Goal: Check status: Check status

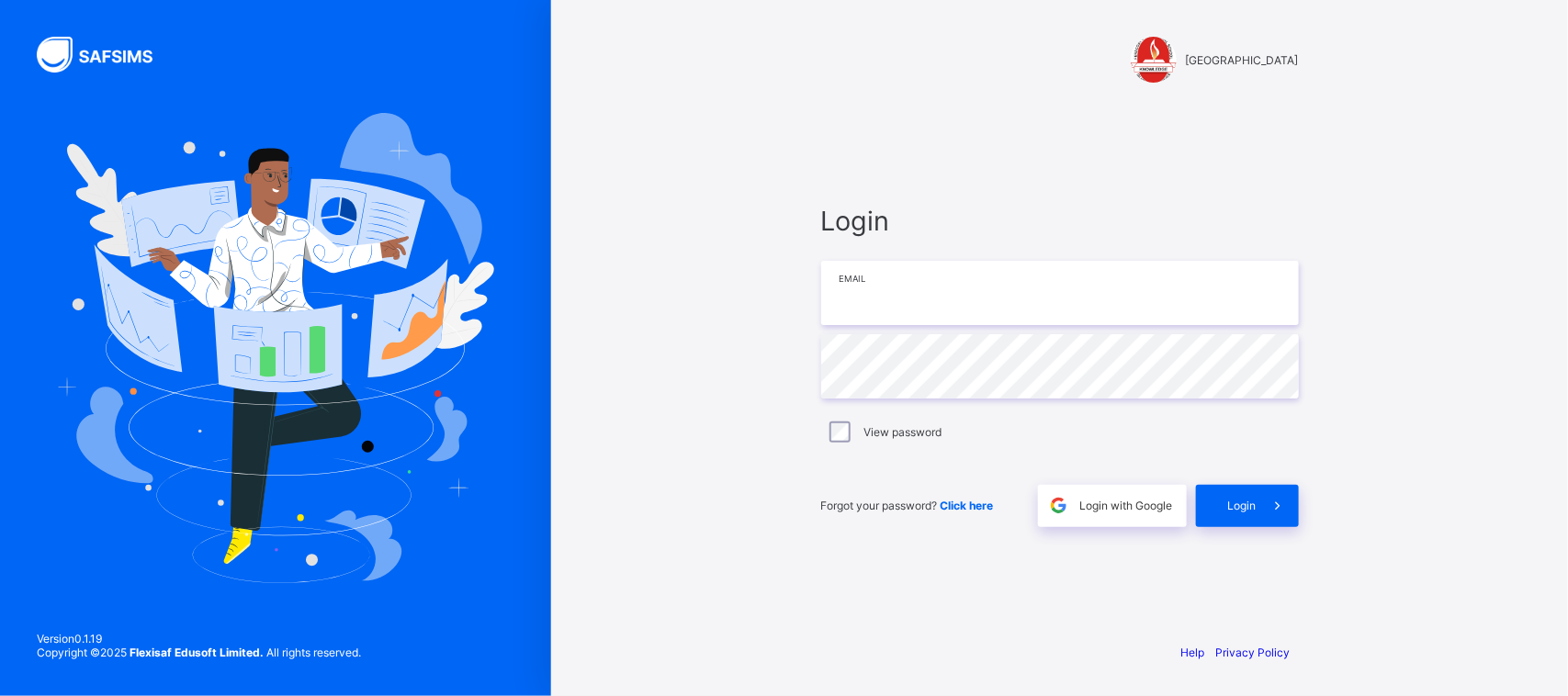
click at [886, 290] on input "email" at bounding box center [1059, 292] width 478 height 64
paste input "**********"
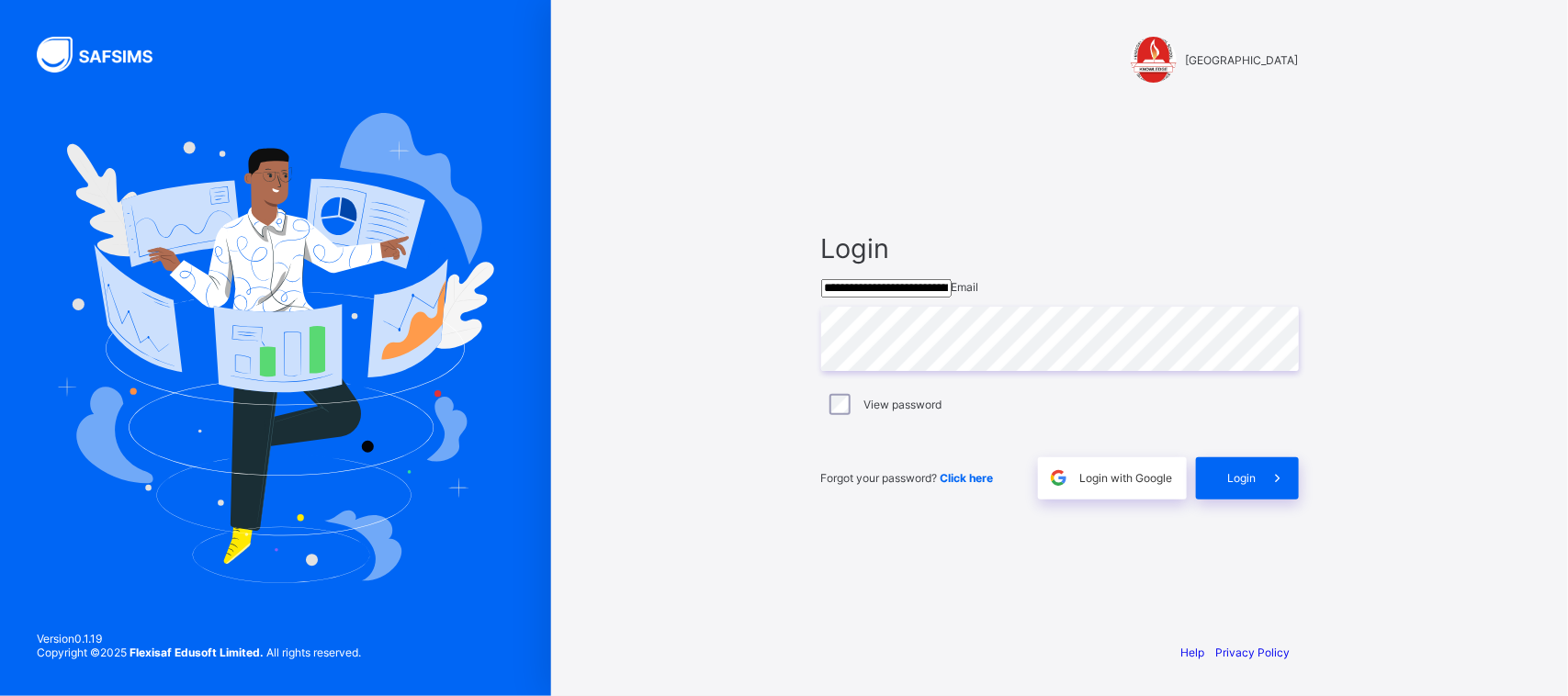
type input "**********"
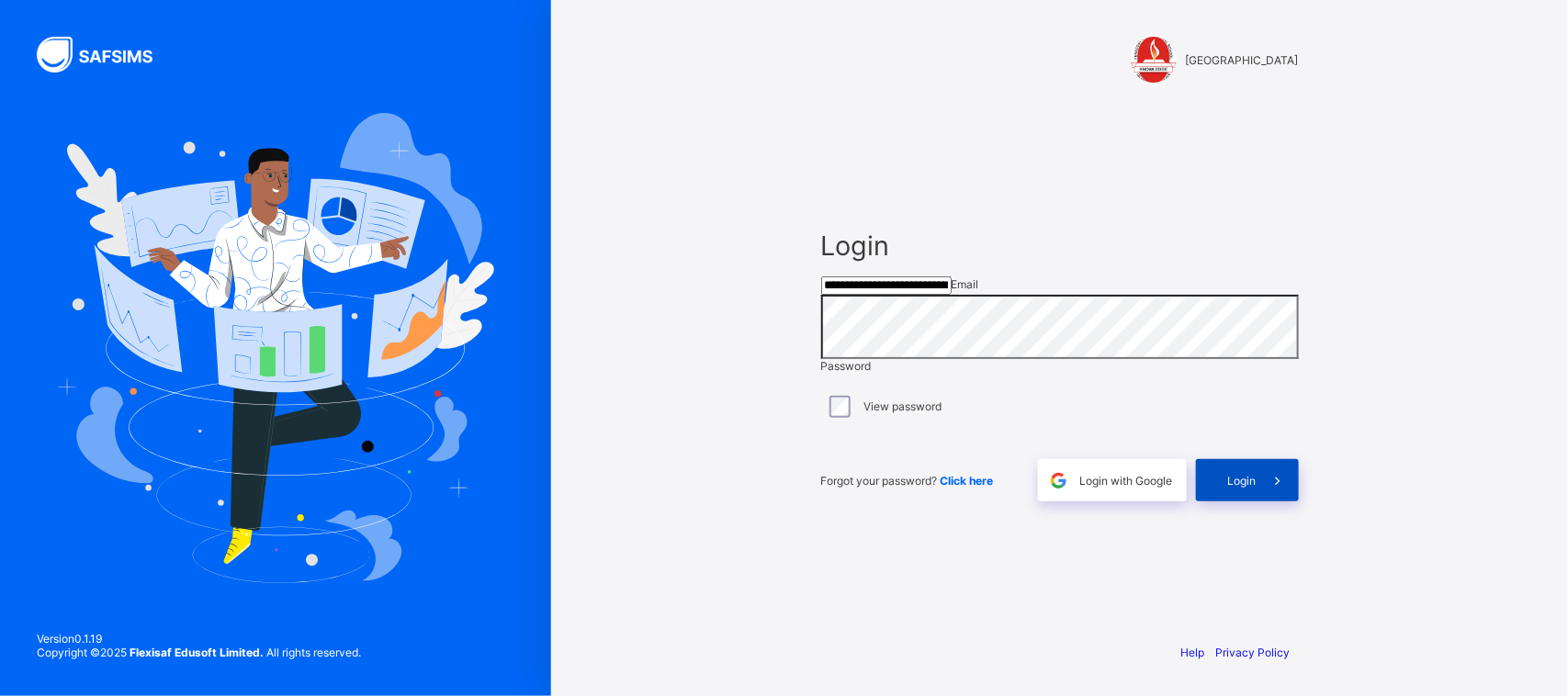
click at [1254, 489] on icon at bounding box center [1278, 481] width 19 height 17
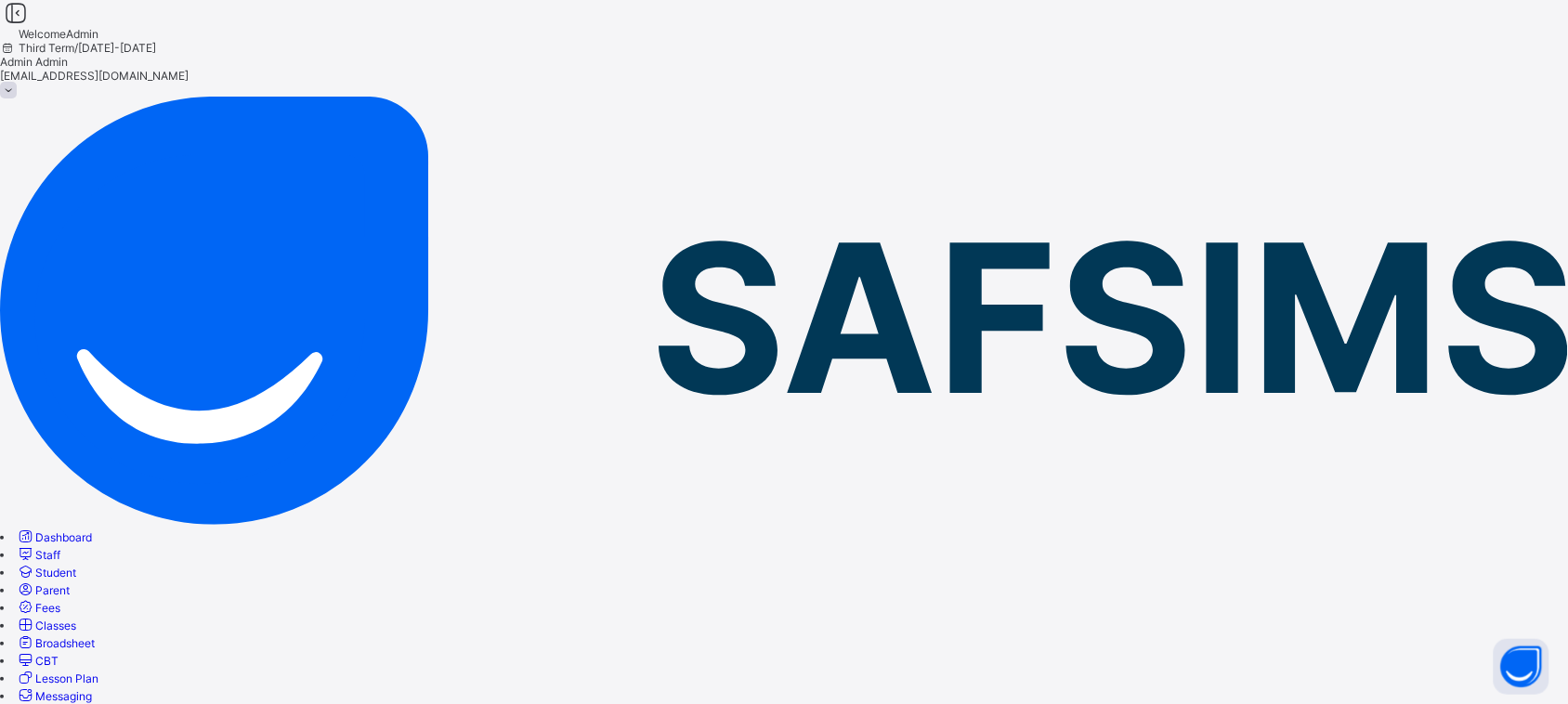
click at [60, 548] on span "Staff" at bounding box center [48, 555] width 25 height 14
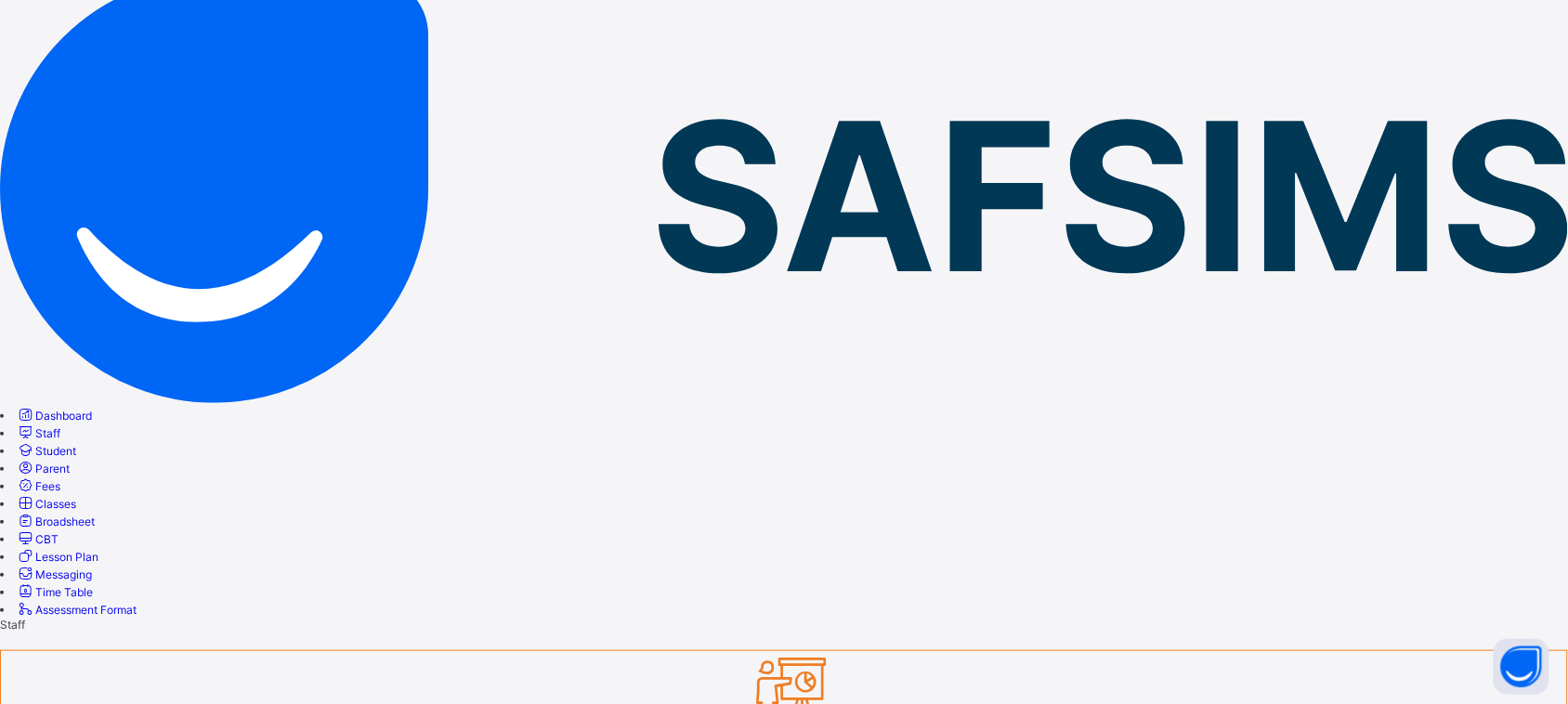
scroll to position [123, 0]
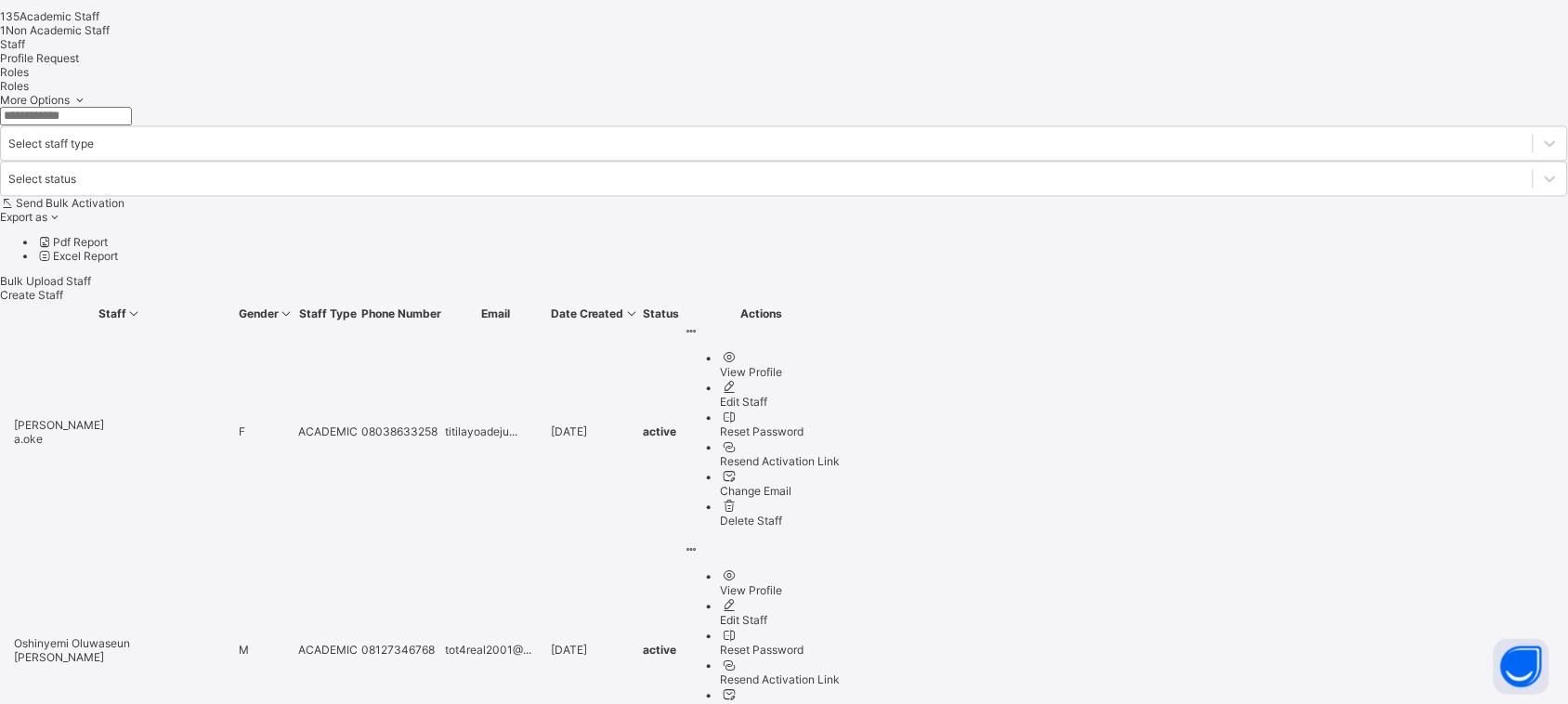
scroll to position [1108, 0]
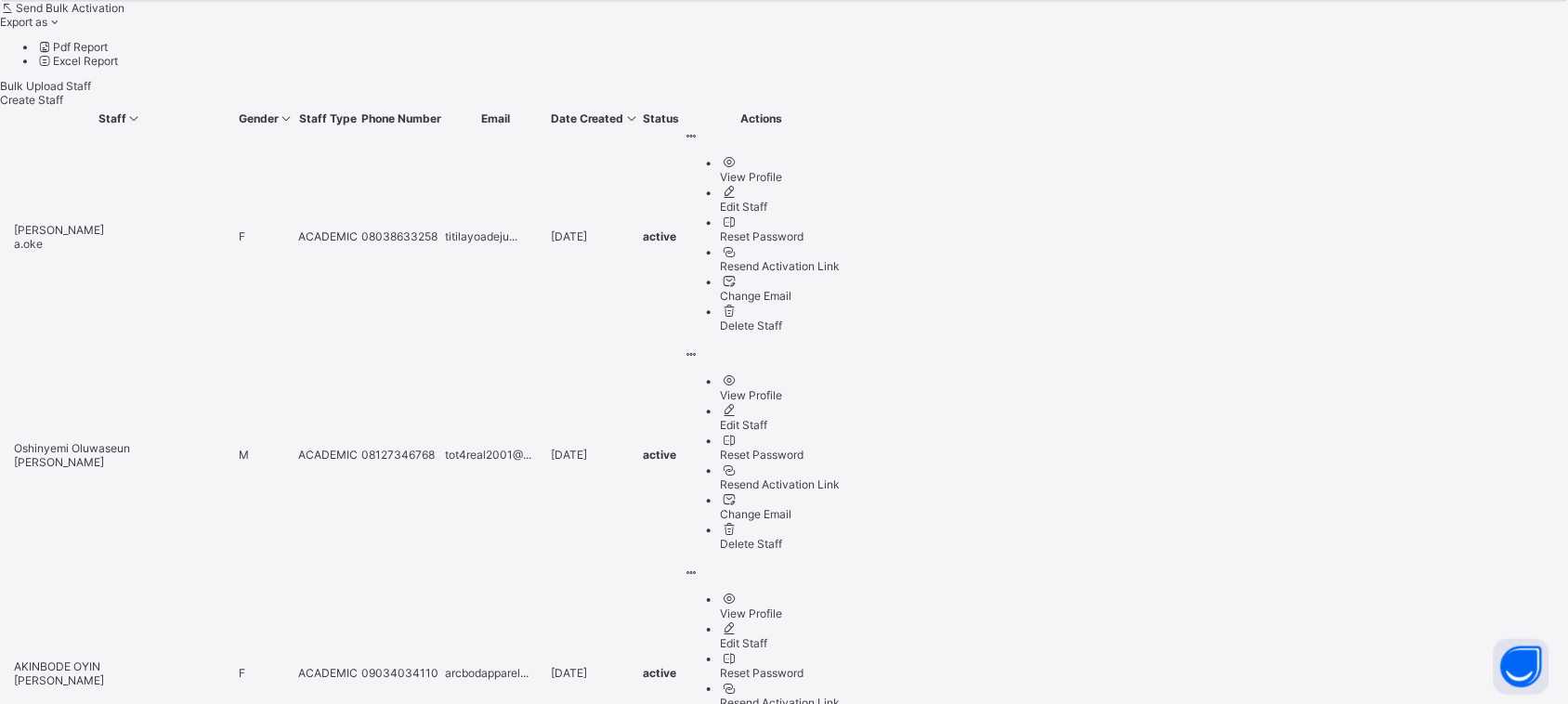
scroll to position [1427, 0]
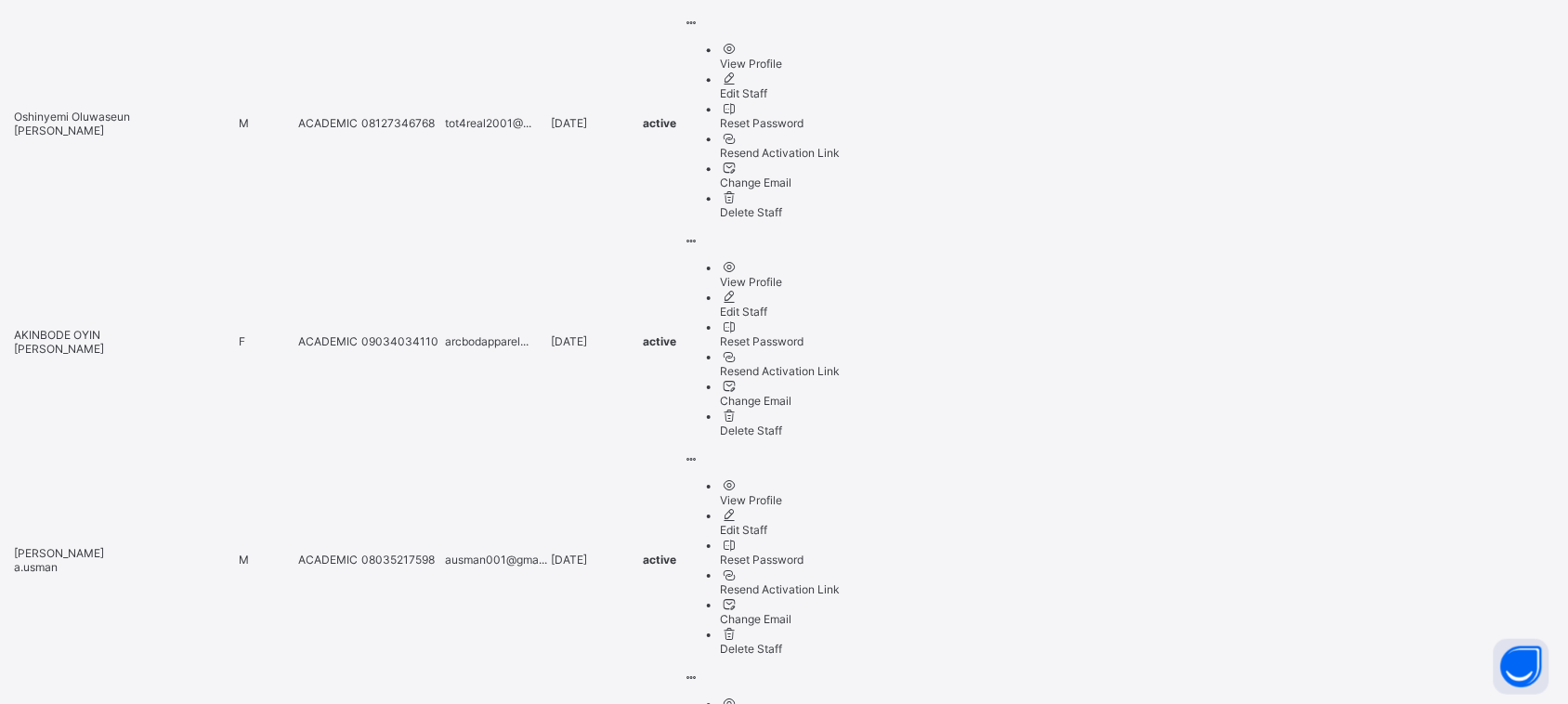
scroll to position [1641, 0]
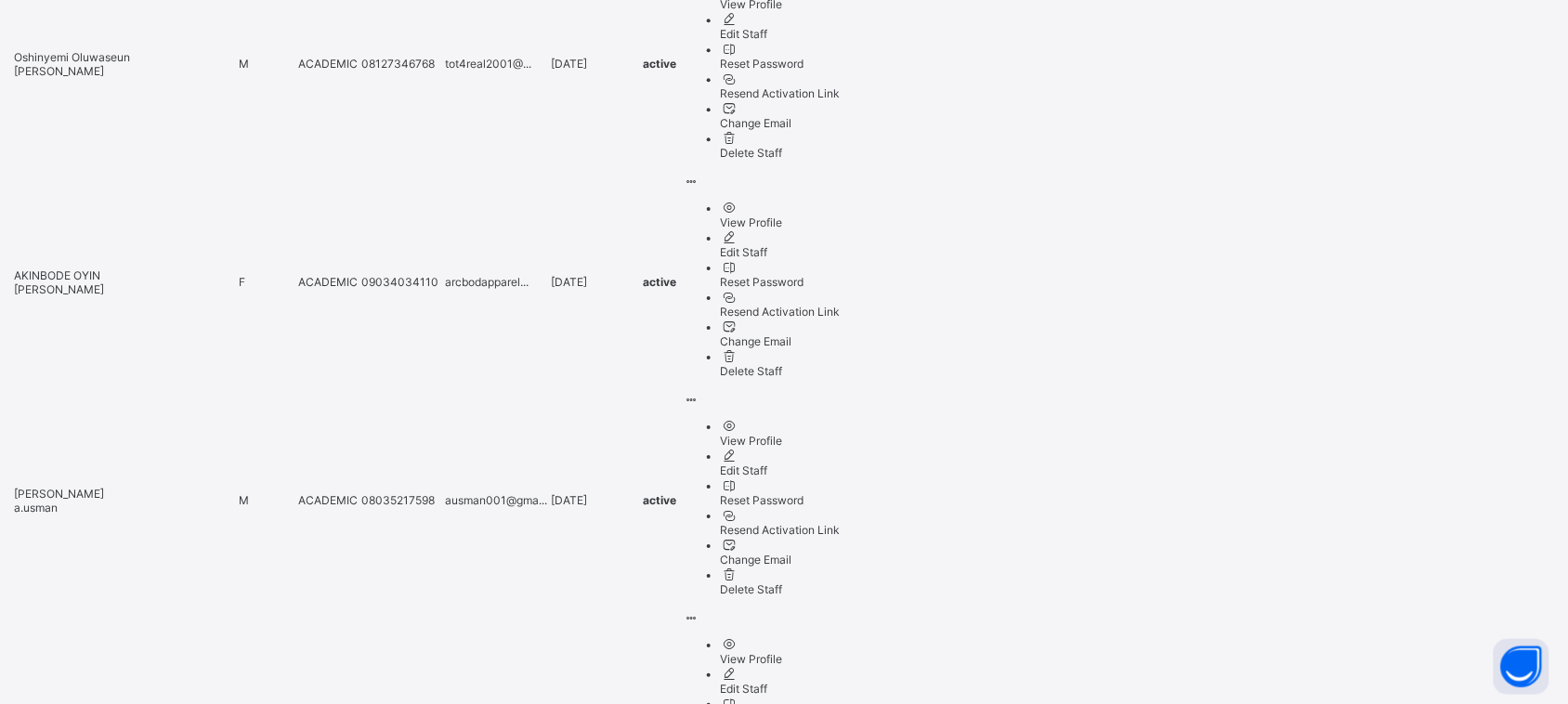
scroll to position [1715, 0]
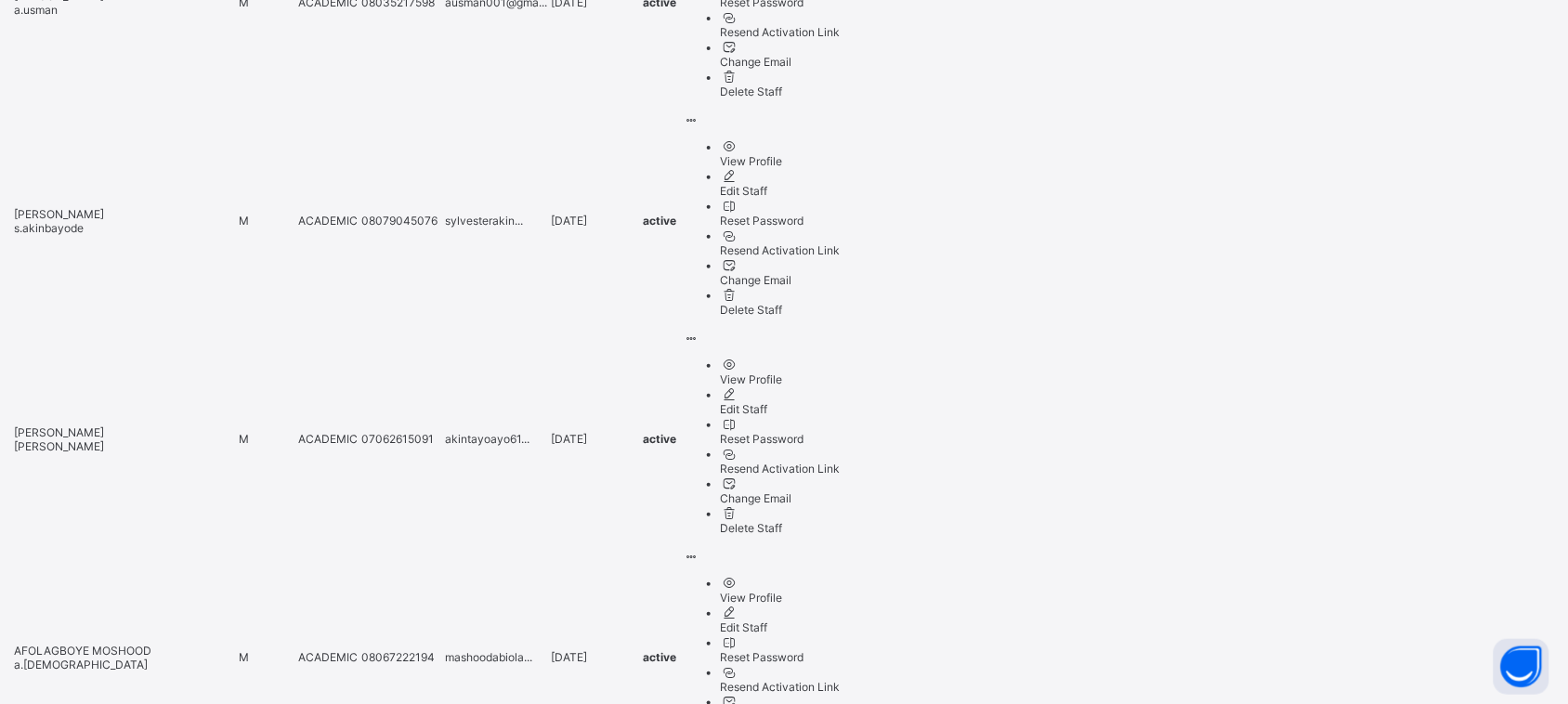
scroll to position [2436, 0]
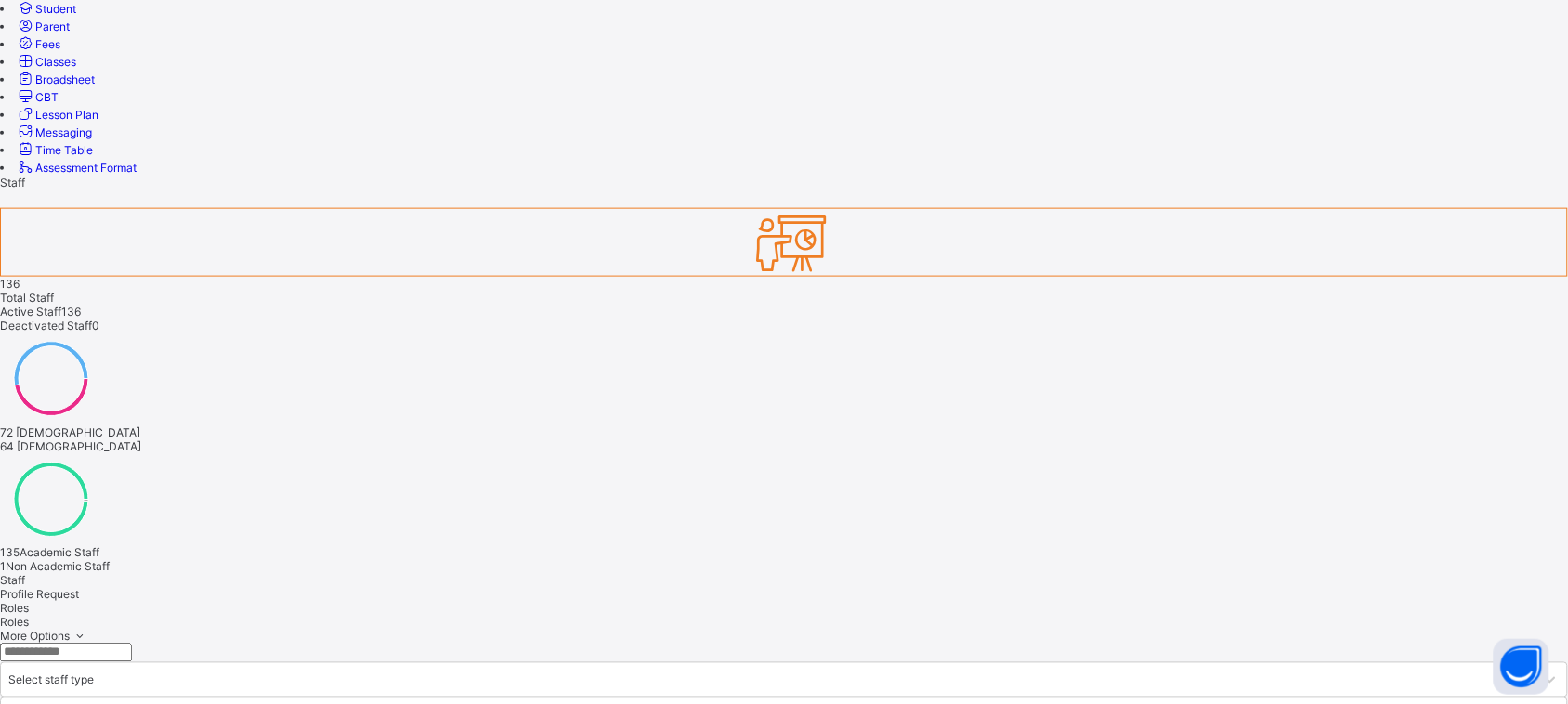
scroll to position [0, 0]
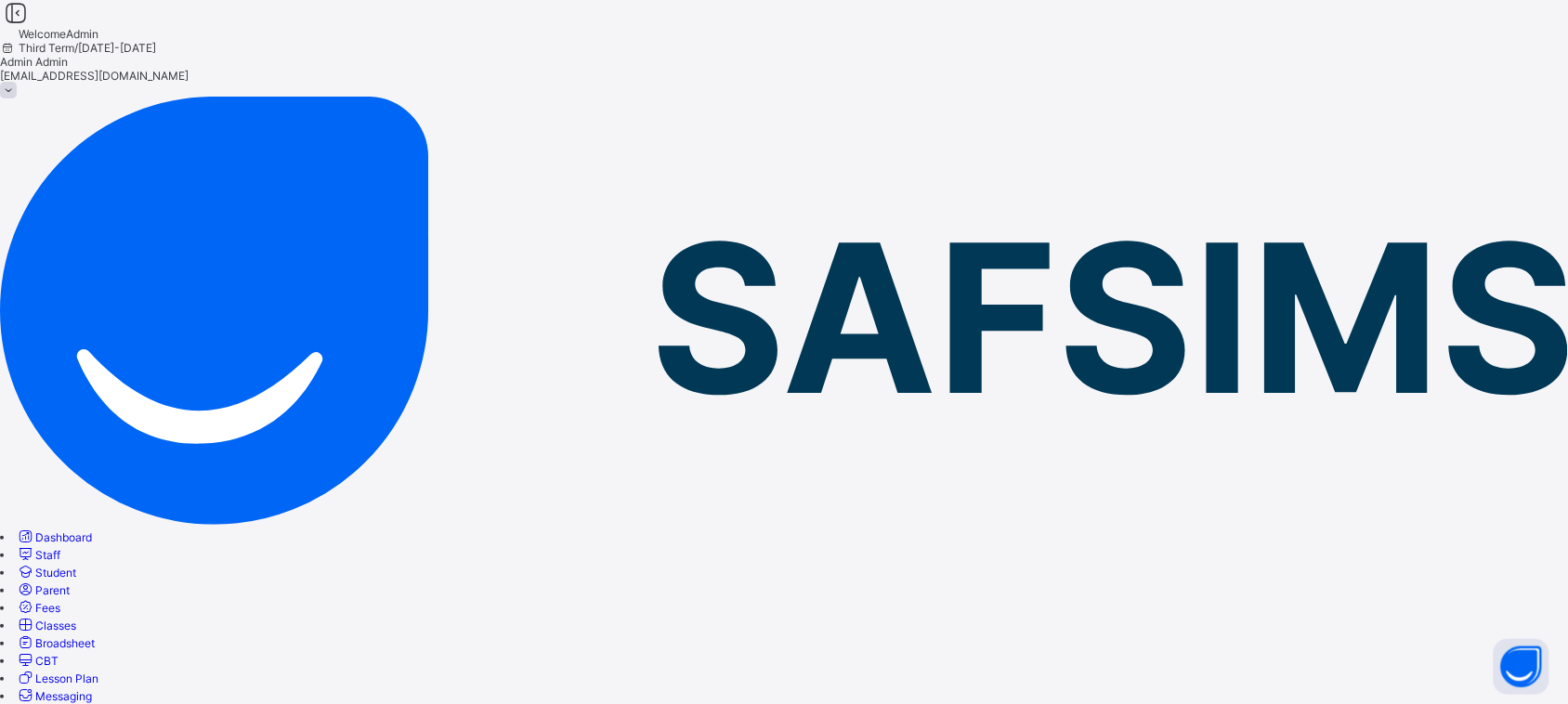
click at [94, 563] on span "Broadsheet" at bounding box center [64, 644] width 59 height 14
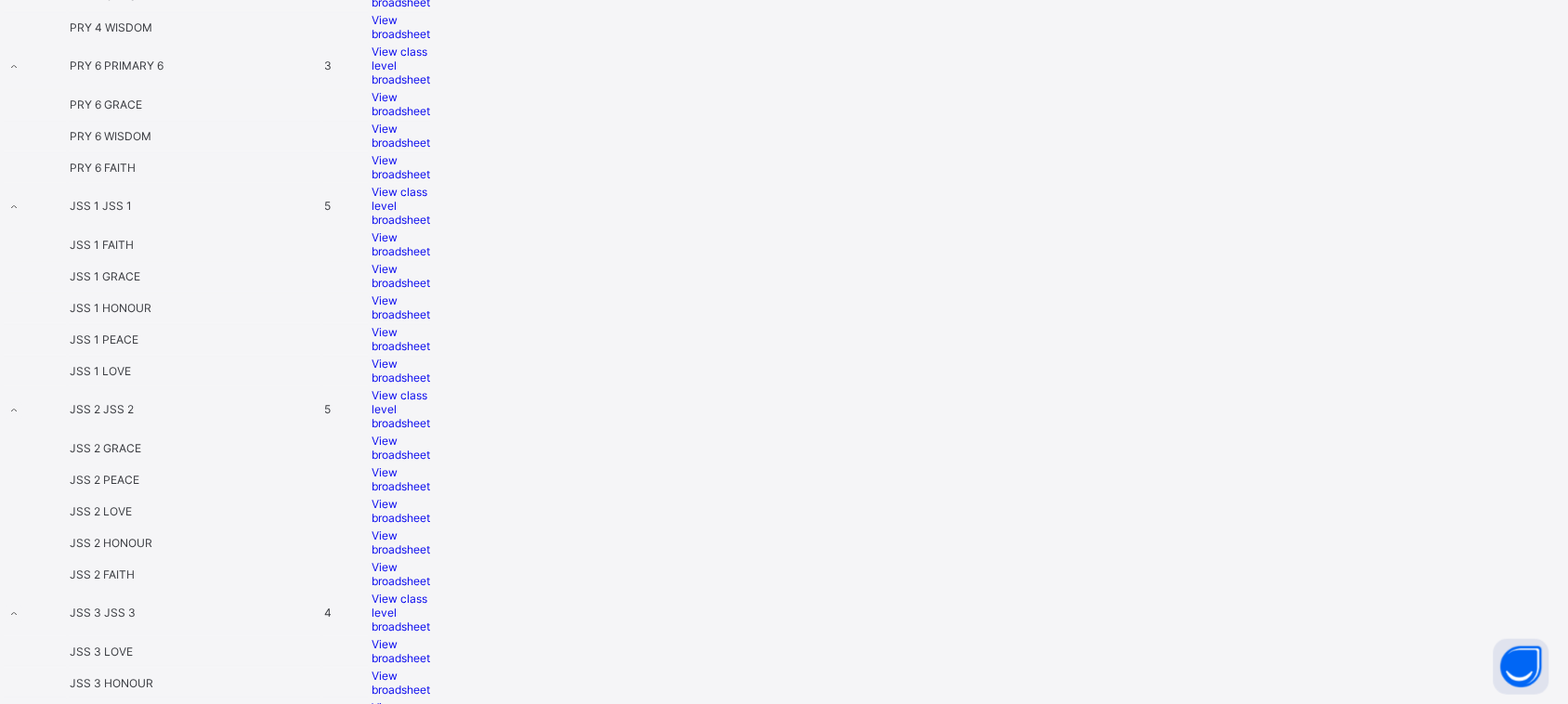
scroll to position [1590, 0]
click at [430, 231] on span "View broadsheet" at bounding box center [401, 245] width 58 height 28
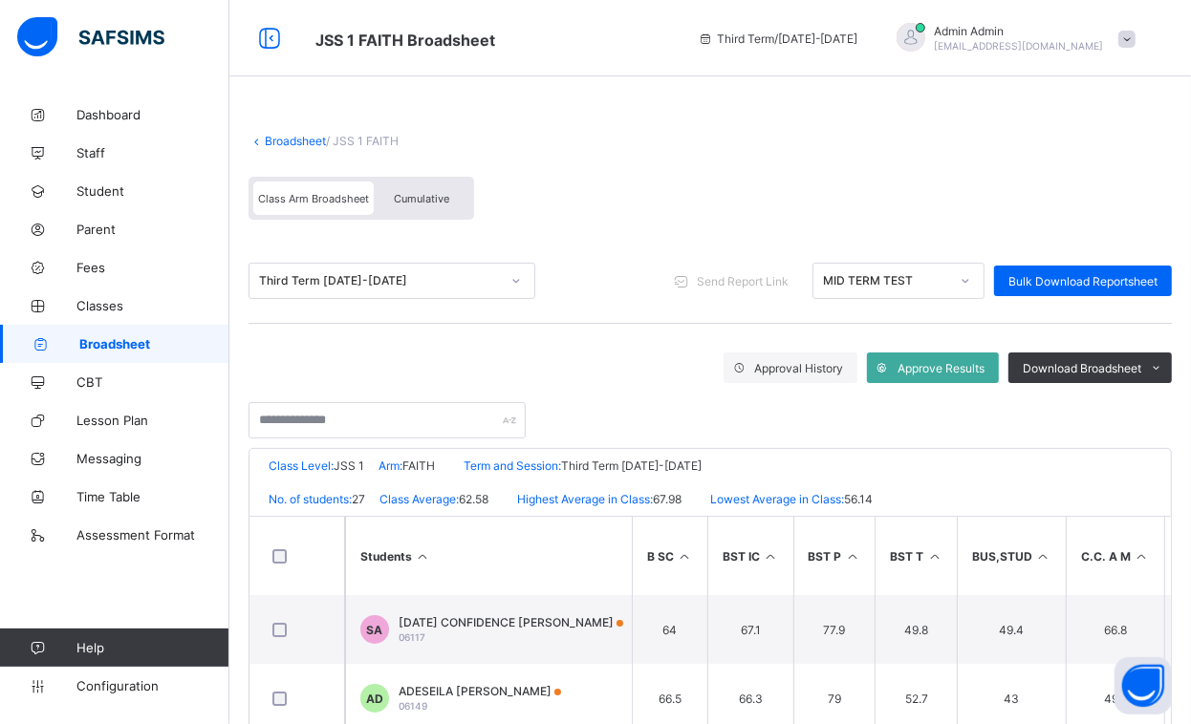
click at [438, 194] on span "Cumulative" at bounding box center [421, 198] width 55 height 13
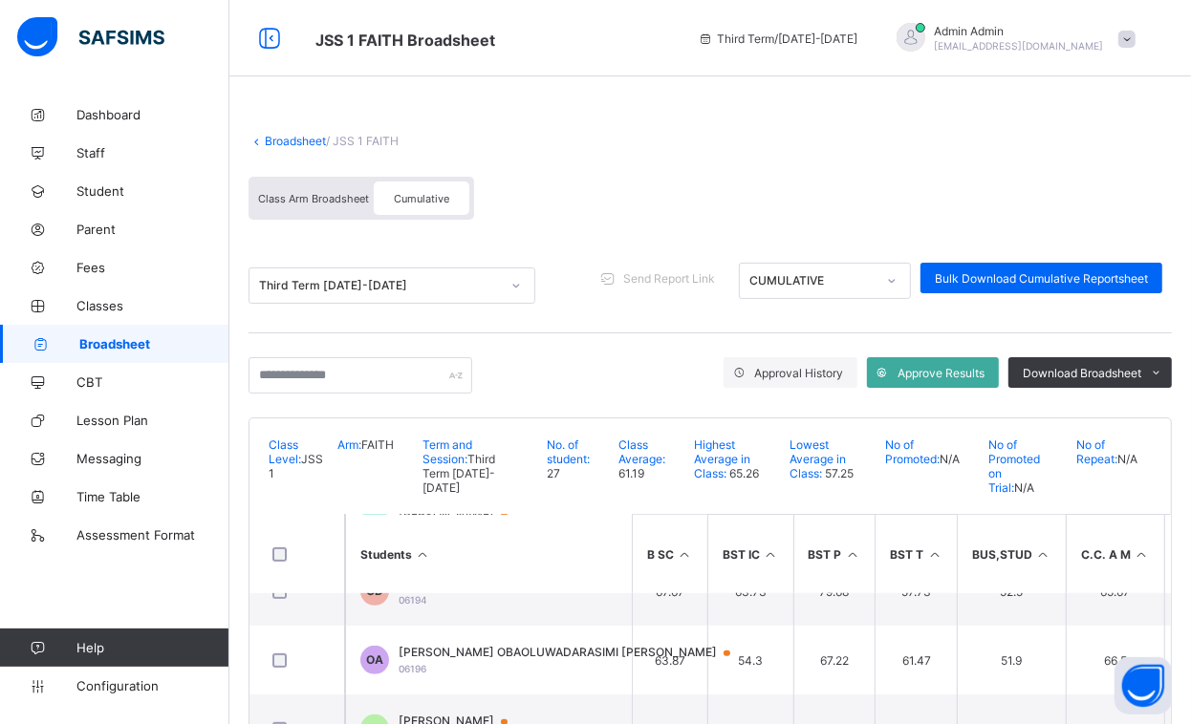
scroll to position [837, 0]
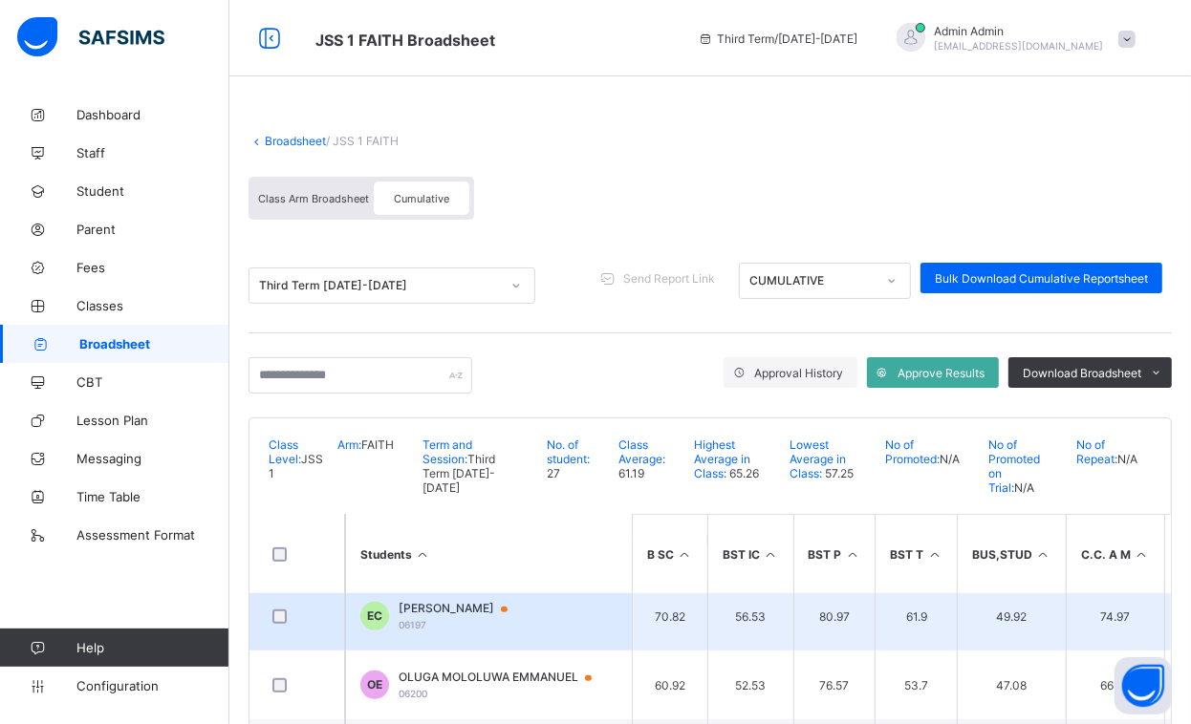
click at [469, 601] on span "[PERSON_NAME]" at bounding box center [461, 608] width 127 height 15
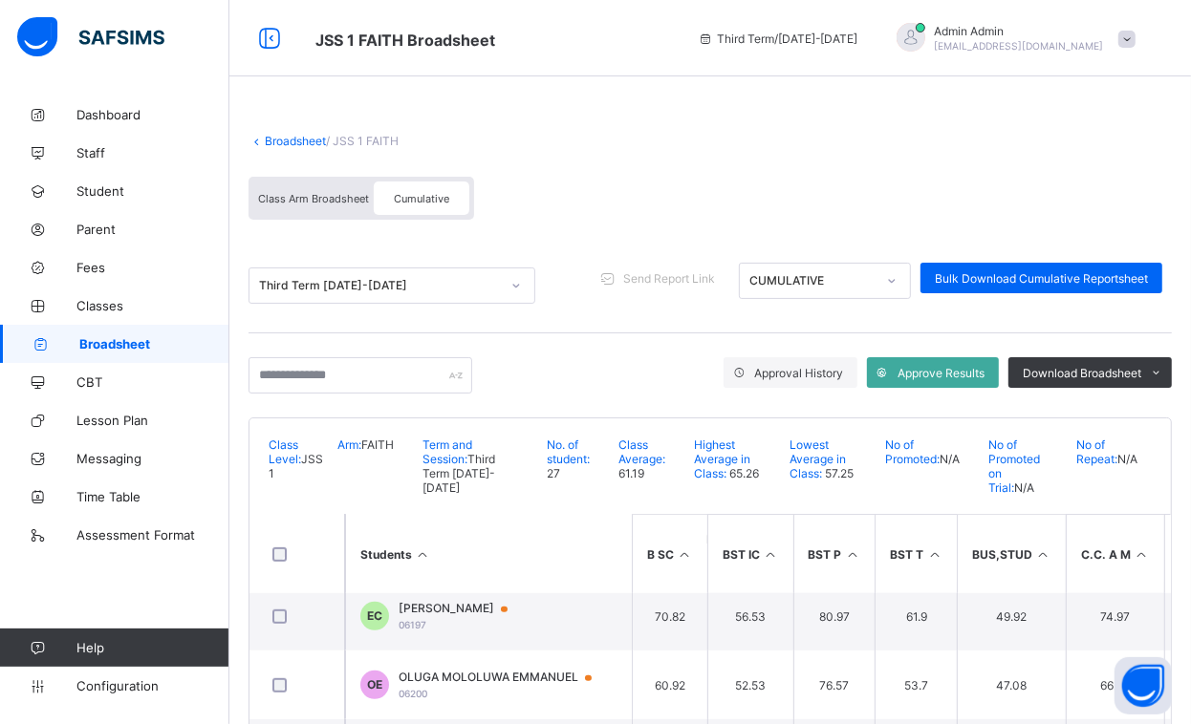
drag, startPoint x: 600, startPoint y: 389, endPoint x: 767, endPoint y: 643, distance: 304.3
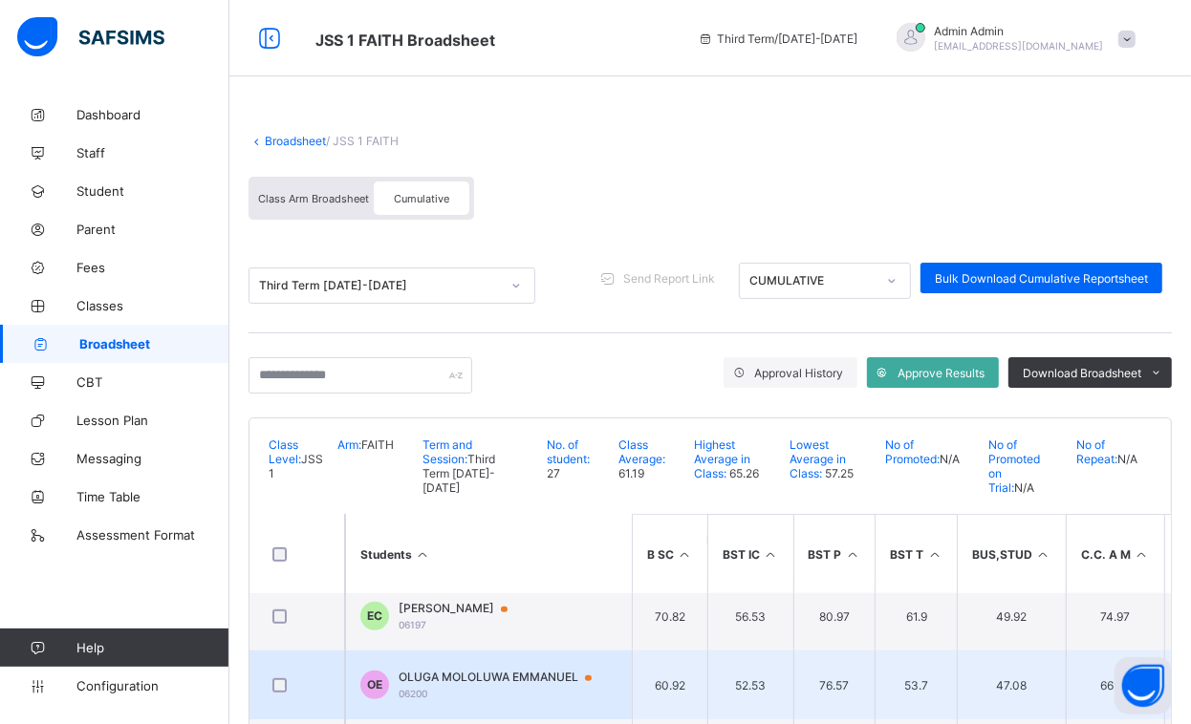
scroll to position [899, 0]
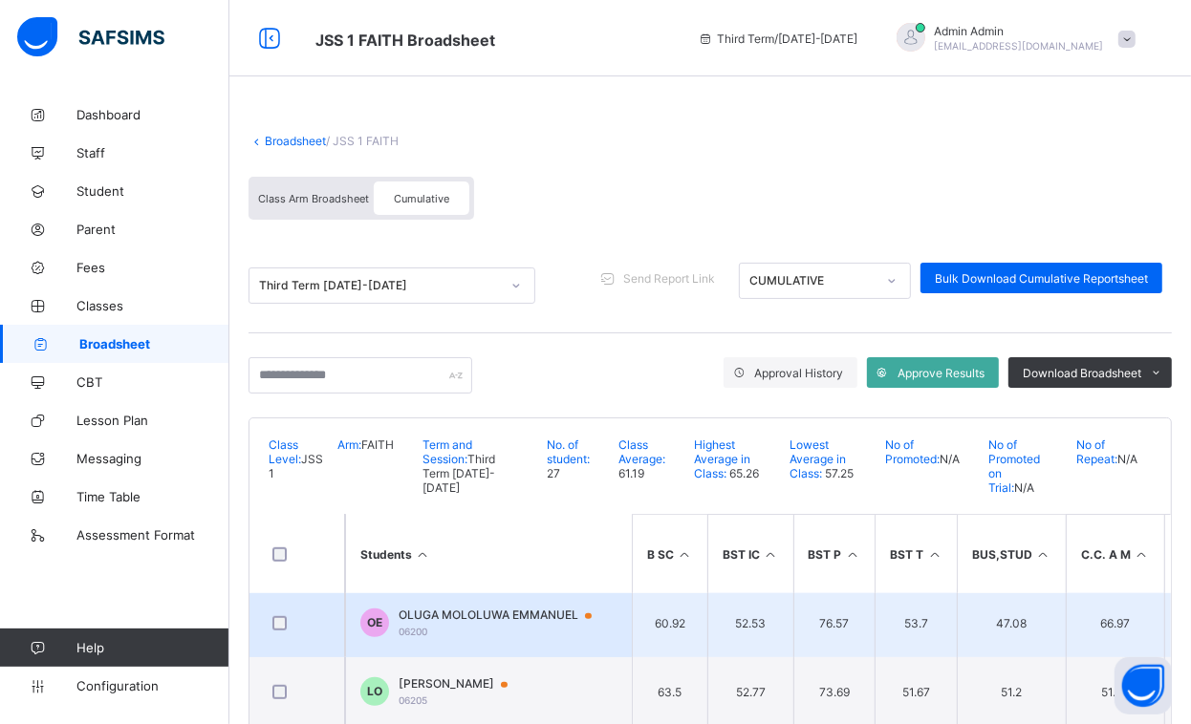
click at [731, 603] on td "52.53" at bounding box center [750, 623] width 86 height 69
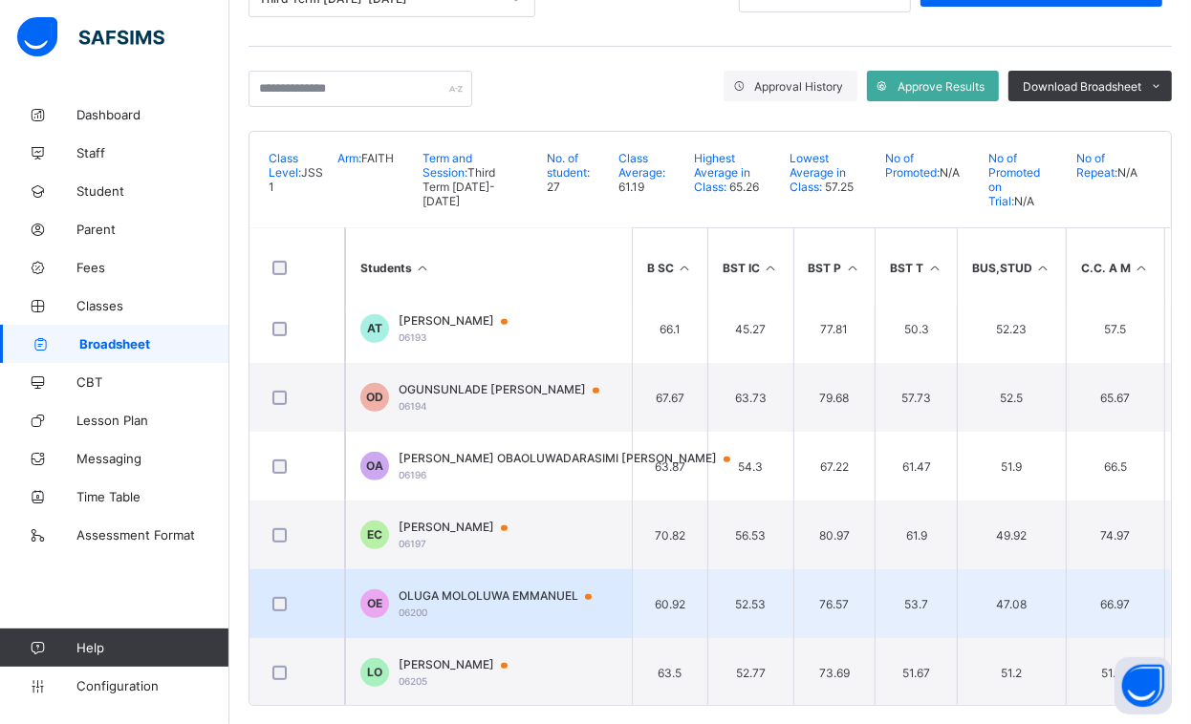
scroll to position [629, 0]
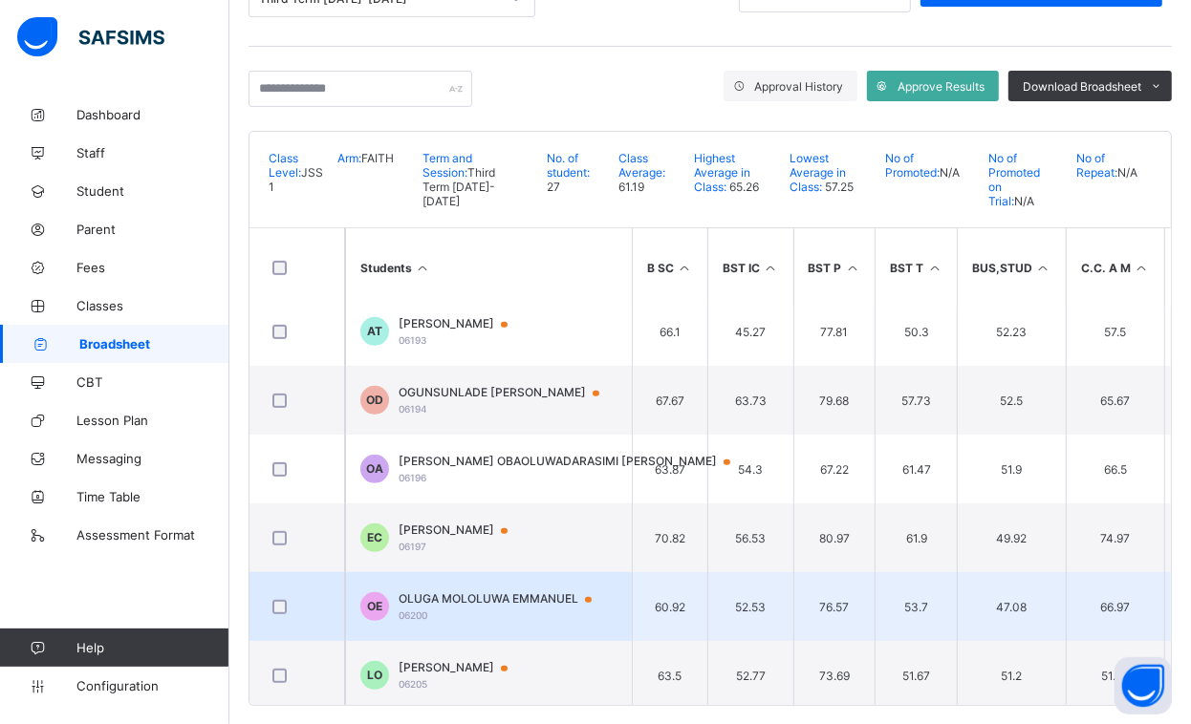
drag, startPoint x: 506, startPoint y: 504, endPoint x: 554, endPoint y: 569, distance: 80.7
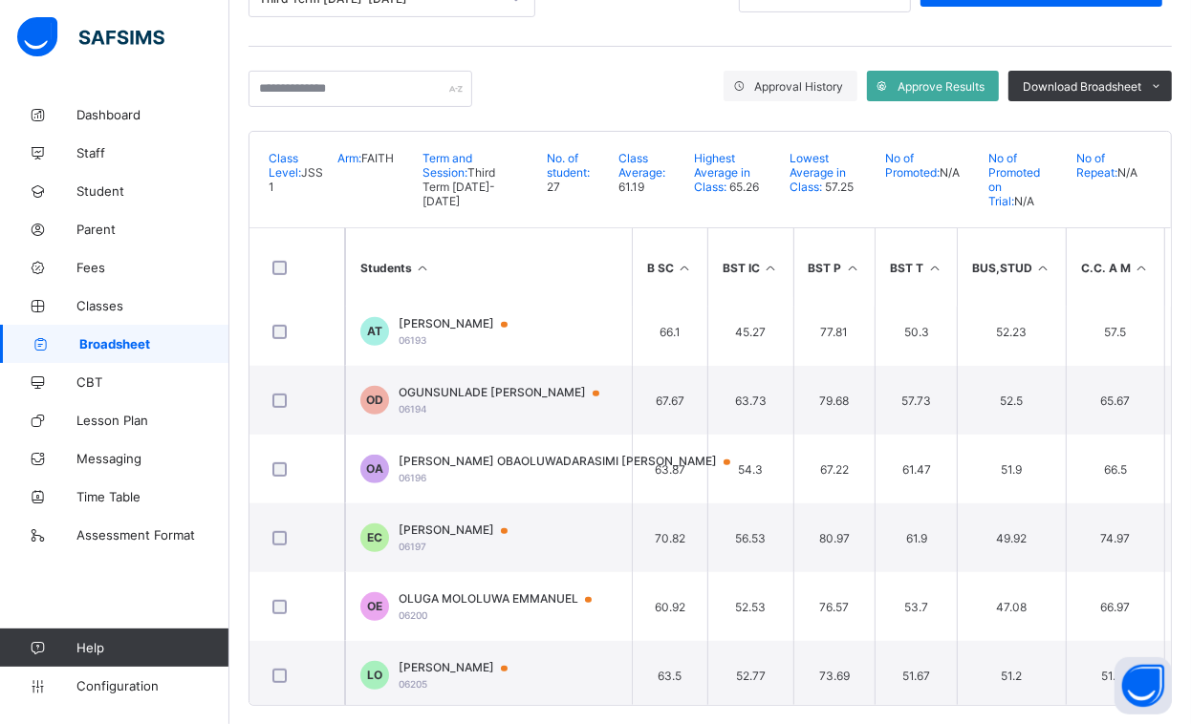
click at [239, 517] on div "Broadsheet / JSS 1 FAITH Class Arm Broadsheet Cumulative Third Term 2024-2025 S…" at bounding box center [709, 277] width 961 height 936
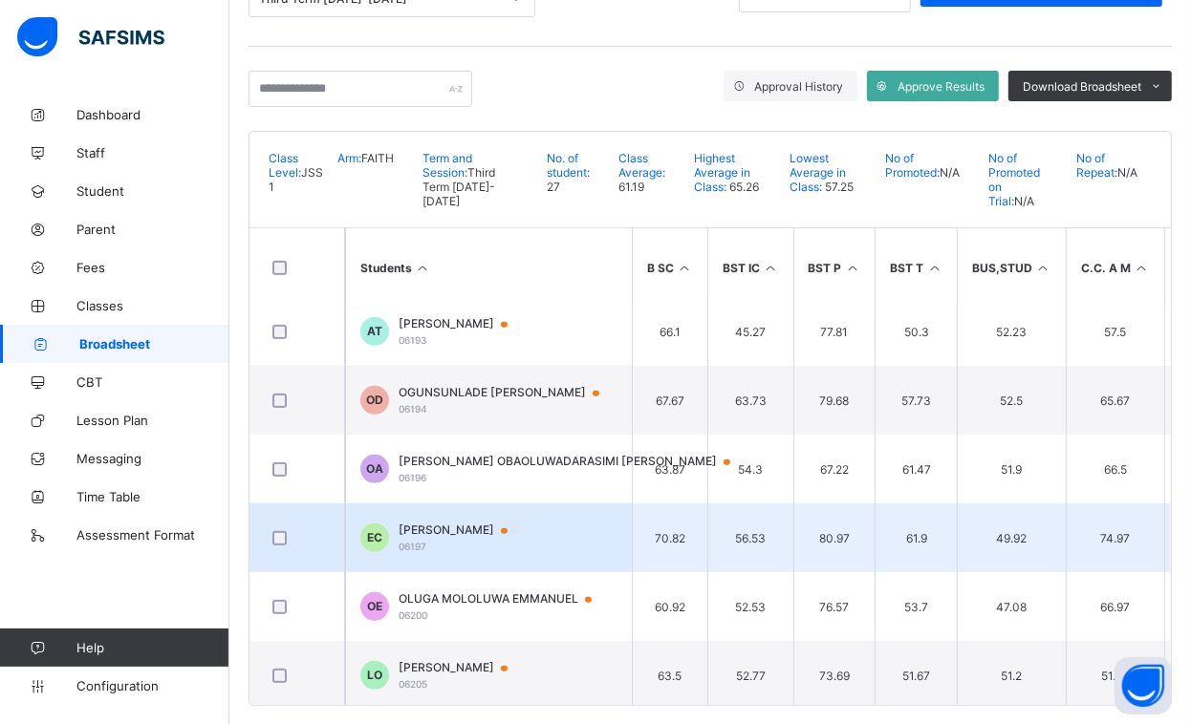
click at [444, 504] on td "EC EZE SAMUEL CHIDIEBERE 06197" at bounding box center [488, 538] width 287 height 69
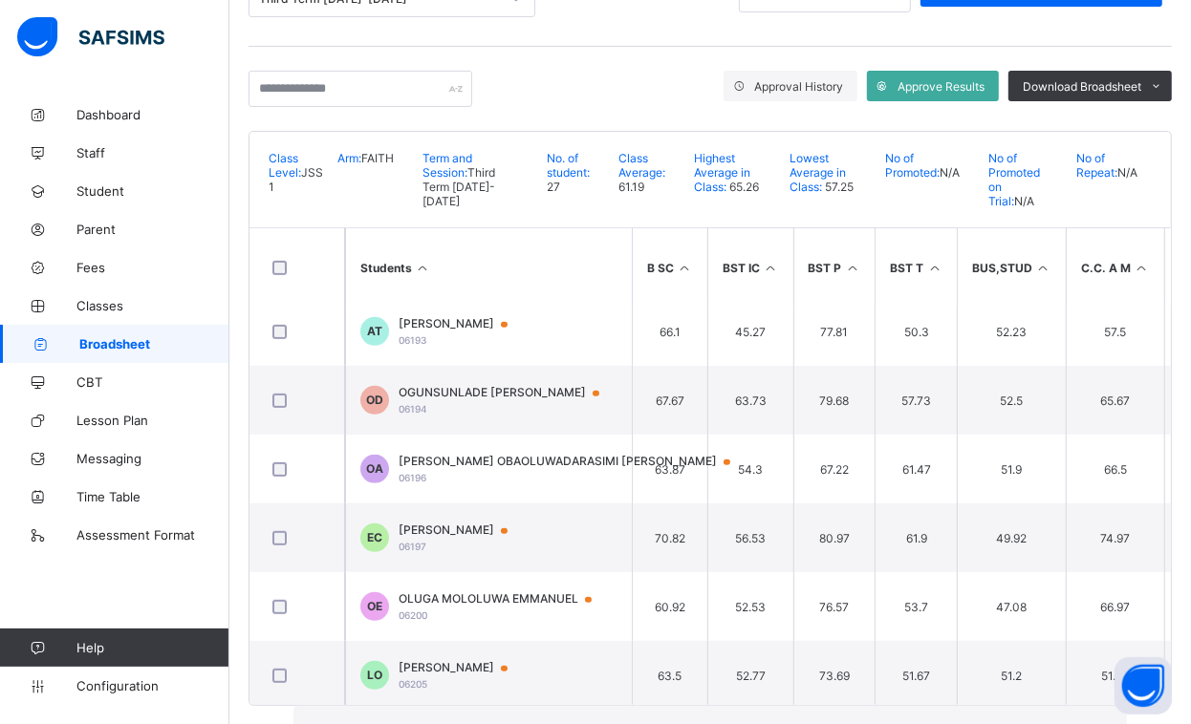
scroll to position [0, 0]
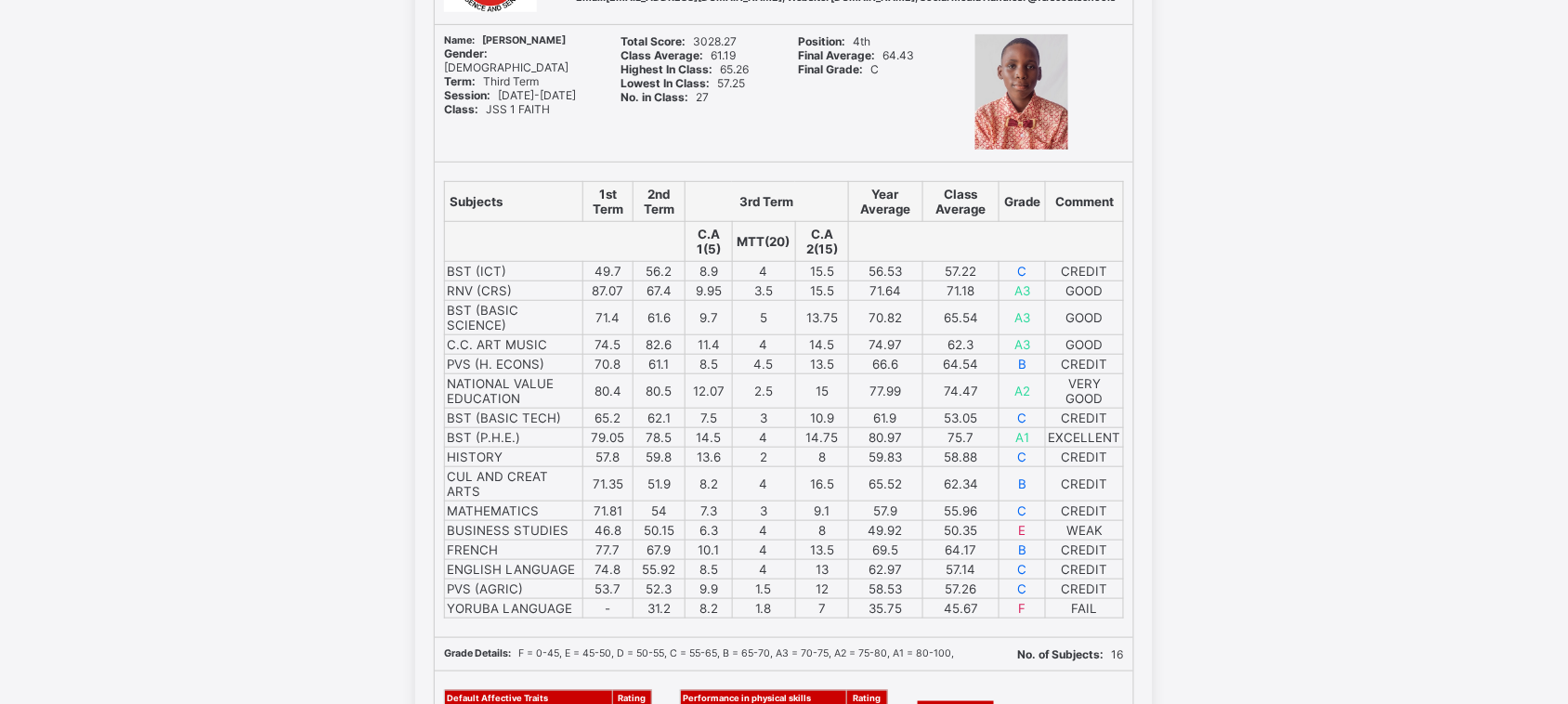
scroll to position [248, 0]
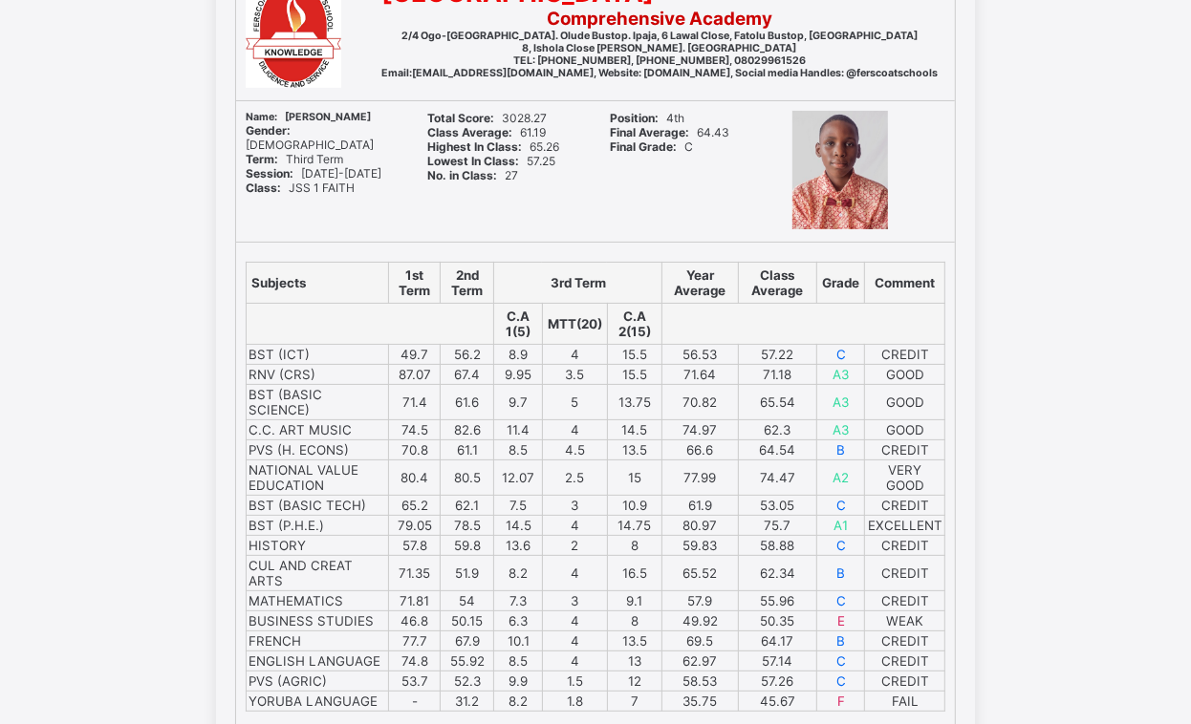
scroll to position [213, 0]
